Goal: Transaction & Acquisition: Purchase product/service

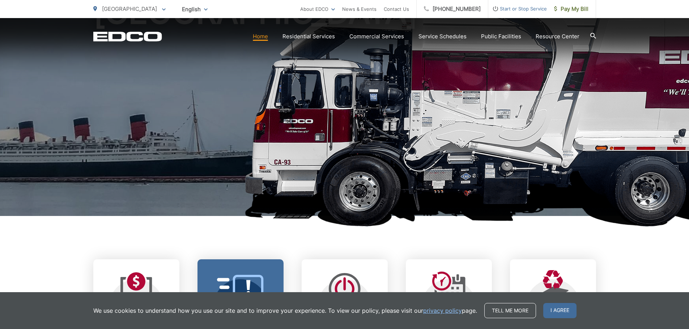
scroll to position [217, 0]
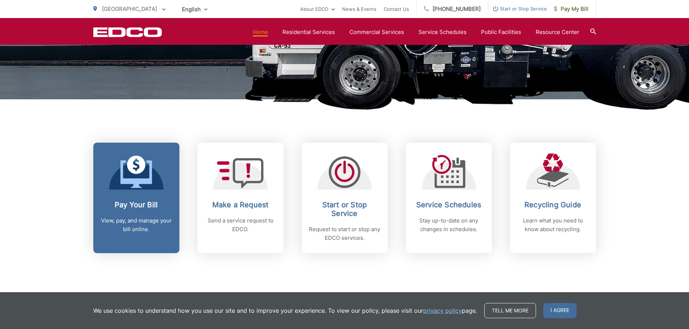
click at [128, 205] on h2 "Pay Your Bill" at bounding box center [136, 205] width 72 height 9
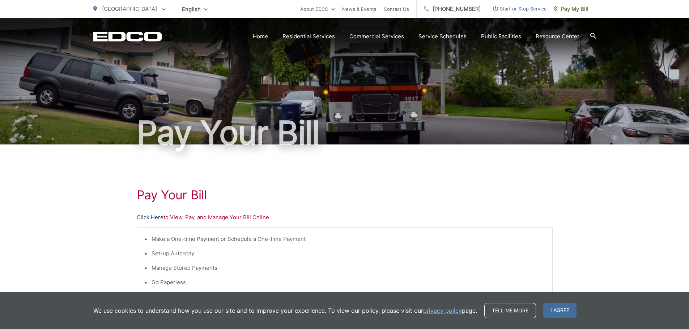
click at [157, 218] on link "Click Here" at bounding box center [150, 217] width 27 height 9
click at [147, 218] on link "Click Here" at bounding box center [150, 217] width 27 height 9
click at [149, 219] on link "Click Here" at bounding box center [150, 217] width 27 height 9
